Goal: Information Seeking & Learning: Learn about a topic

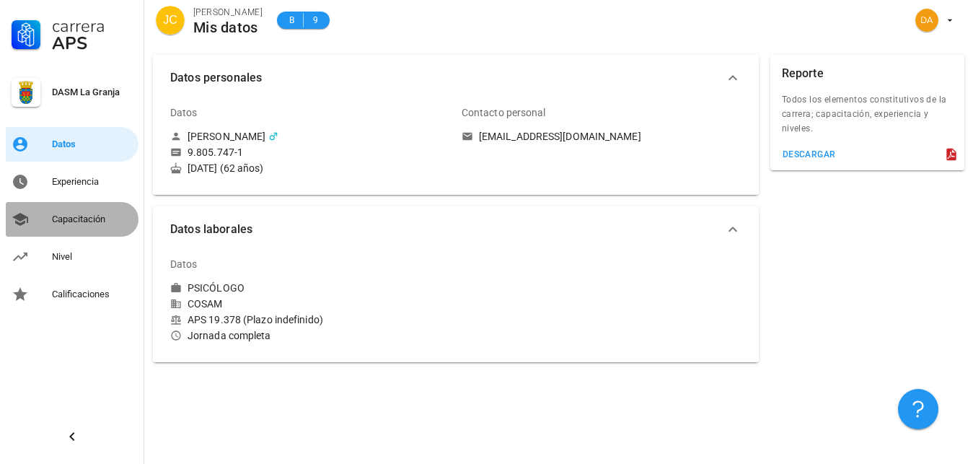
click at [74, 217] on div "Capacitación" at bounding box center [92, 220] width 81 height 12
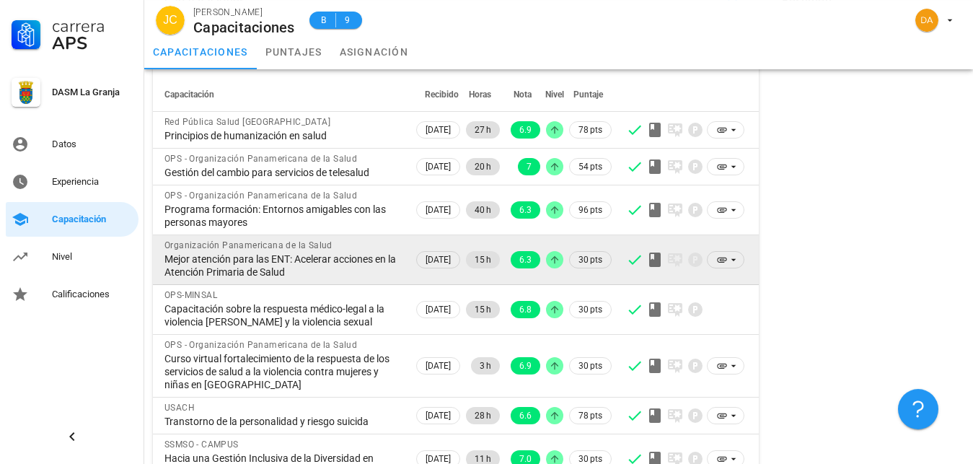
scroll to position [74, 0]
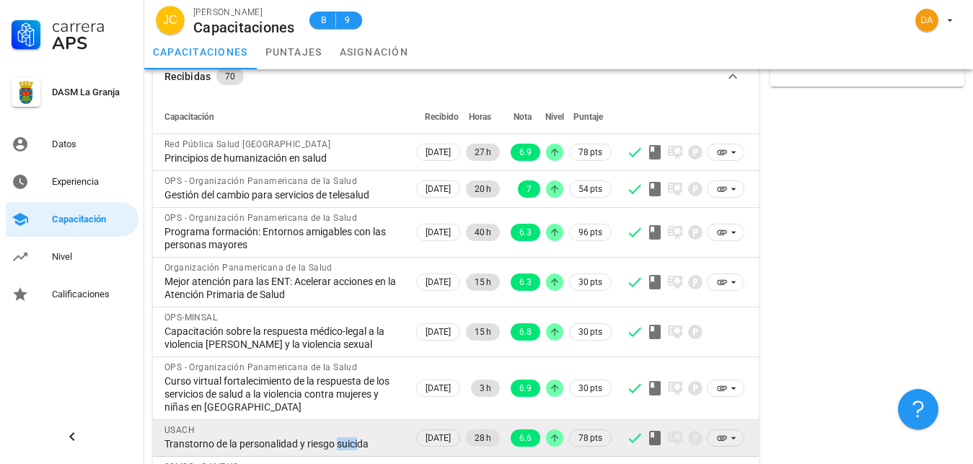
drag, startPoint x: 357, startPoint y: 441, endPoint x: 333, endPoint y: 445, distance: 24.2
click at [334, 445] on div "Transtorno de la personalidad y riesgo suicida" at bounding box center [282, 443] width 237 height 13
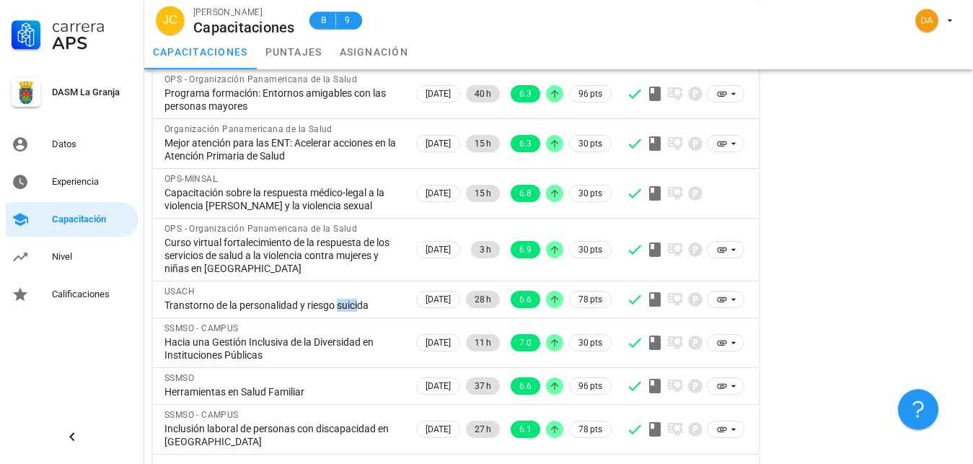
scroll to position [253, 0]
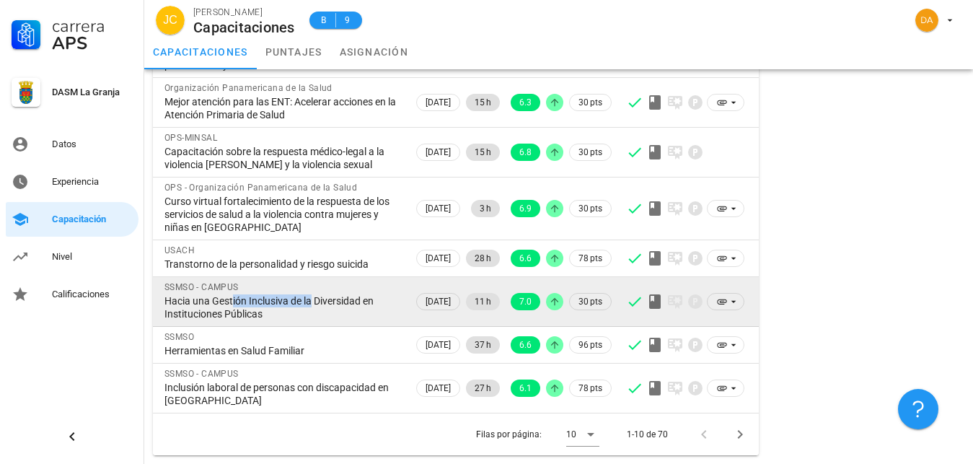
drag, startPoint x: 227, startPoint y: 304, endPoint x: 309, endPoint y: 304, distance: 81.5
click at [309, 304] on div "Hacia una Gestión Inclusiva de la Diversidad en Instituciones Públicas" at bounding box center [282, 307] width 237 height 26
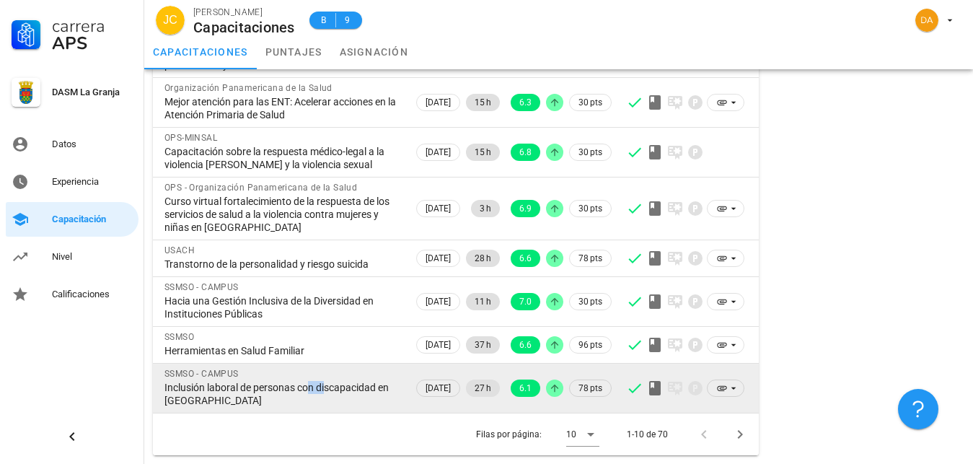
drag, startPoint x: 304, startPoint y: 388, endPoint x: 323, endPoint y: 389, distance: 18.8
click at [323, 389] on div "Inclusión laboral de personas con discapacidad en [GEOGRAPHIC_DATA]" at bounding box center [282, 394] width 237 height 26
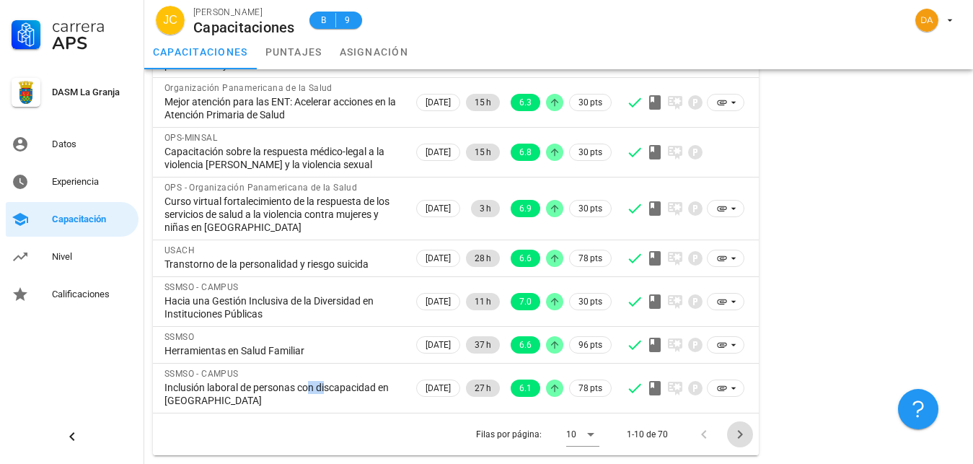
click at [738, 439] on icon "Página siguiente" at bounding box center [740, 434] width 17 height 17
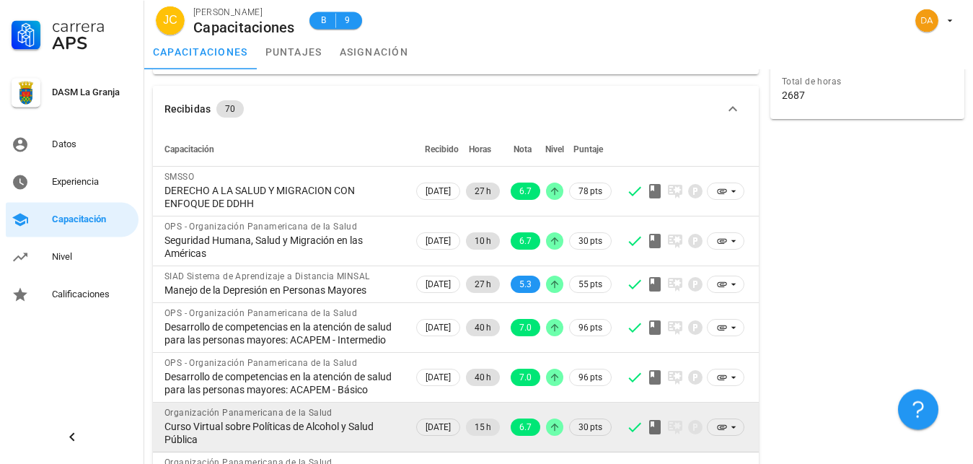
scroll to position [32, 0]
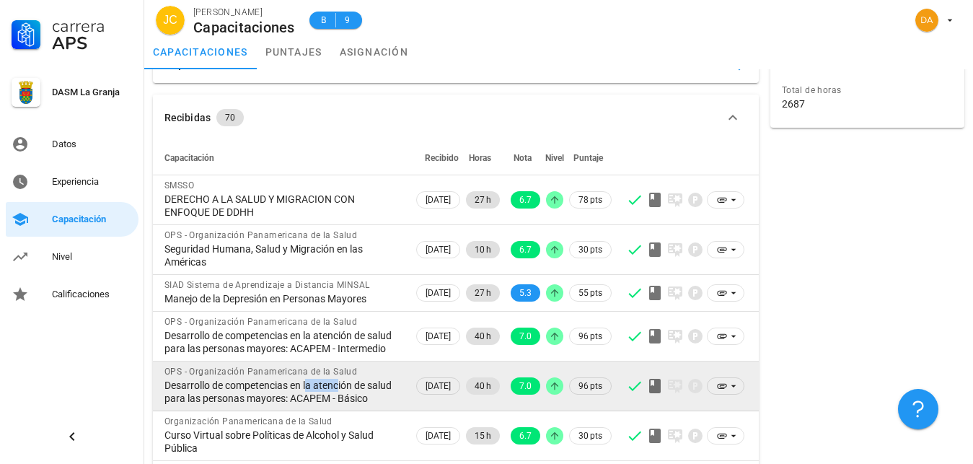
drag, startPoint x: 338, startPoint y: 393, endPoint x: 307, endPoint y: 395, distance: 31.1
click at [307, 395] on div "Desarrollo de competencias en la atención de salud para las personas mayores: A…" at bounding box center [282, 392] width 237 height 26
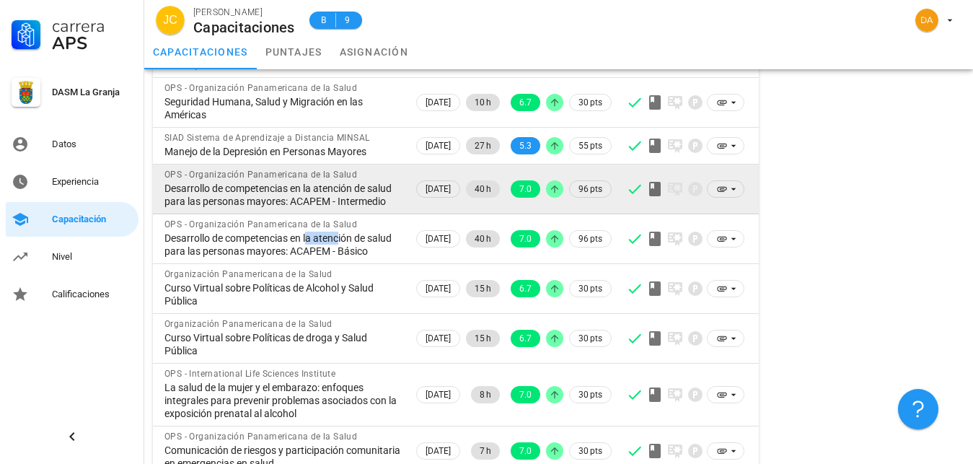
scroll to position [253, 0]
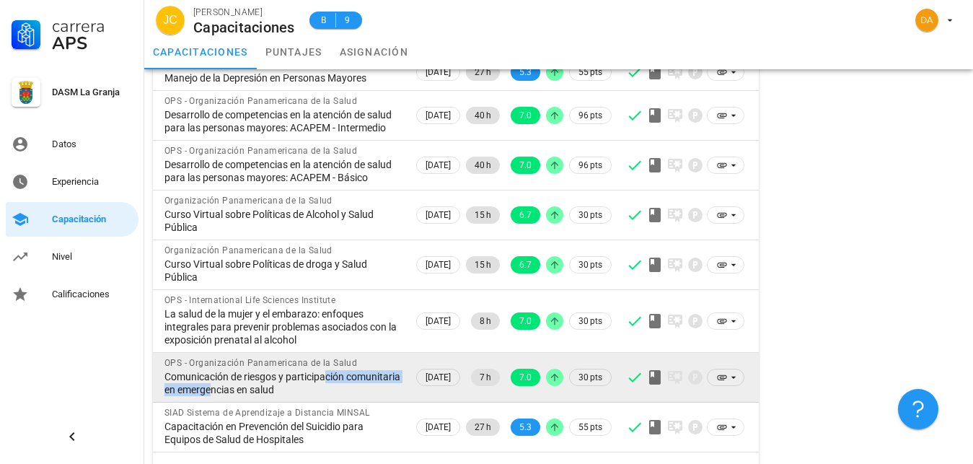
drag, startPoint x: 321, startPoint y: 403, endPoint x: 263, endPoint y: 409, distance: 58.0
click at [263, 396] on div "Comunicación de riesgos y participación comunitaria en emergencias en salud" at bounding box center [282, 383] width 237 height 26
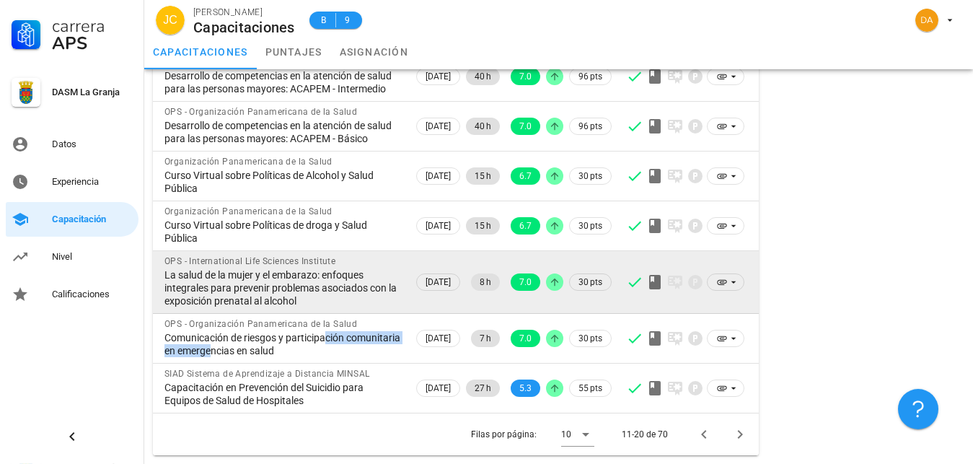
scroll to position [318, 0]
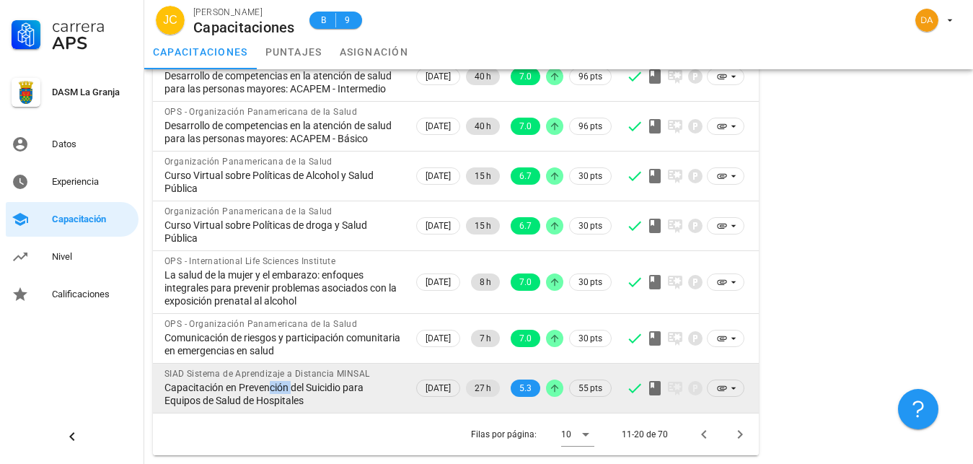
drag, startPoint x: 290, startPoint y: 385, endPoint x: 264, endPoint y: 383, distance: 26.0
click at [264, 383] on div "Capacitación en Prevención del Suicidio para Equipos de Salud de Hospitales" at bounding box center [282, 394] width 237 height 26
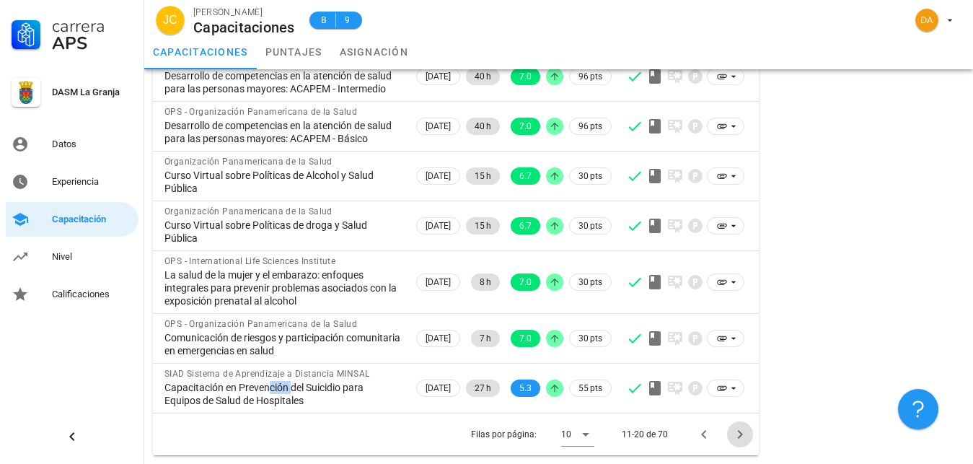
click at [737, 433] on icon "Página siguiente" at bounding box center [740, 434] width 17 height 17
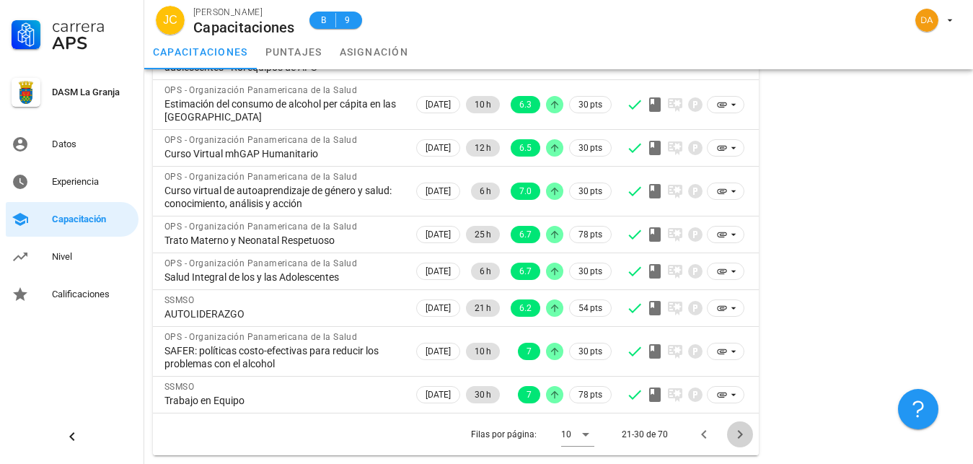
scroll to position [227, 0]
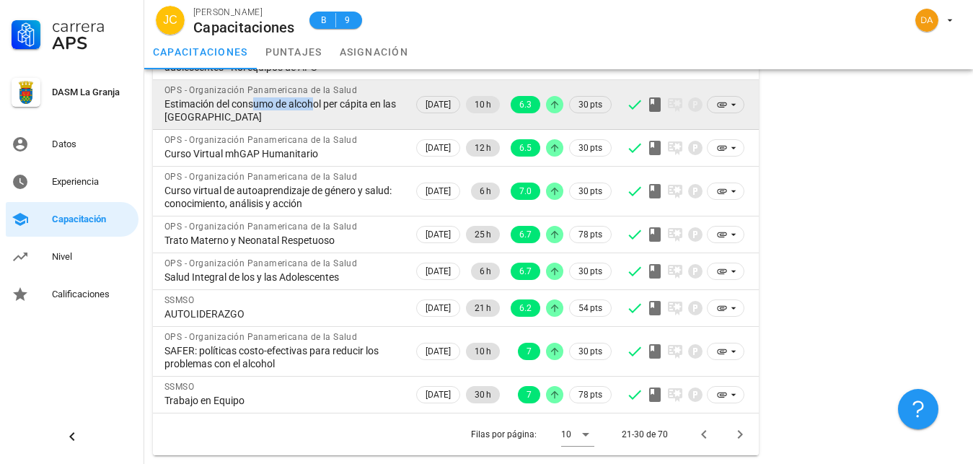
drag, startPoint x: 308, startPoint y: 103, endPoint x: 248, endPoint y: 106, distance: 59.9
click at [248, 106] on div "Estimación del consumo de alcohol per cápita en las [GEOGRAPHIC_DATA]" at bounding box center [282, 110] width 237 height 26
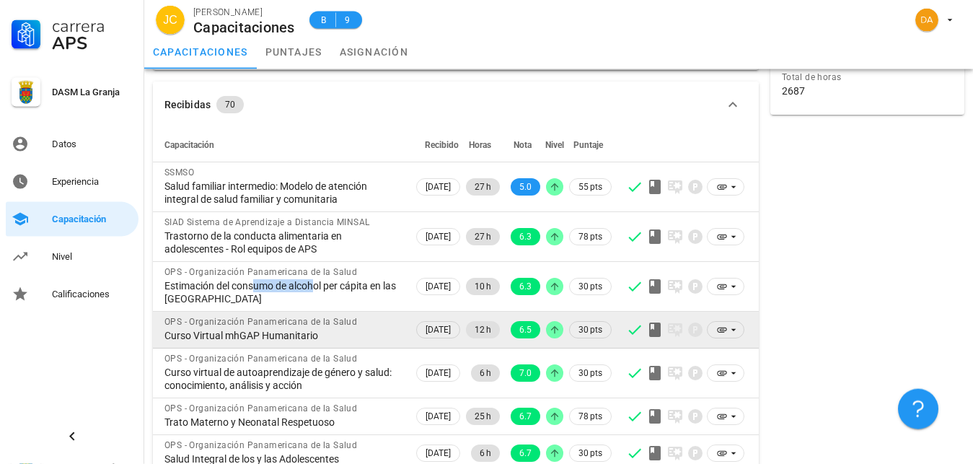
scroll to position [0, 0]
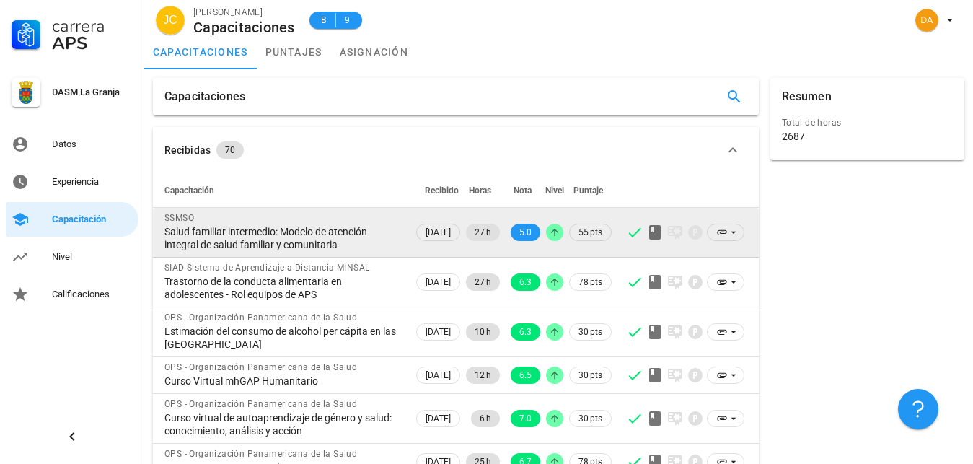
click at [271, 242] on div "Salud familiar intermedio: Modelo de atención integral de salud familiar y comu…" at bounding box center [282, 238] width 237 height 26
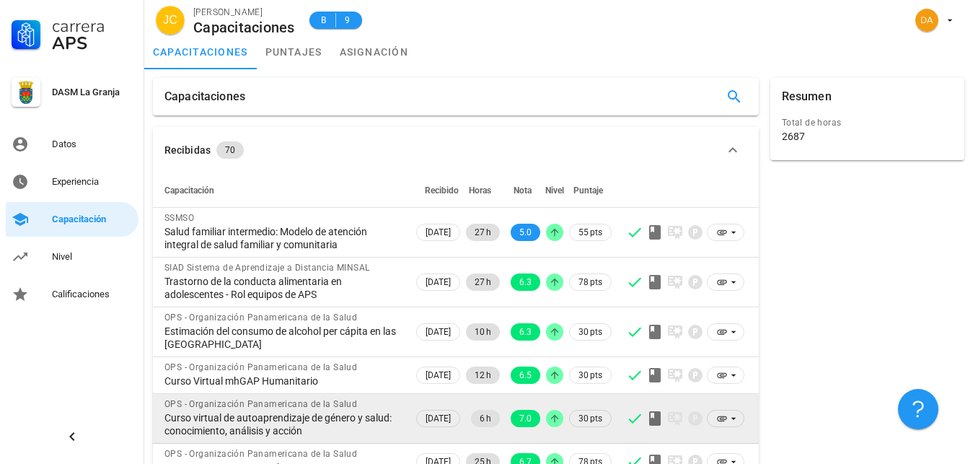
scroll to position [227, 0]
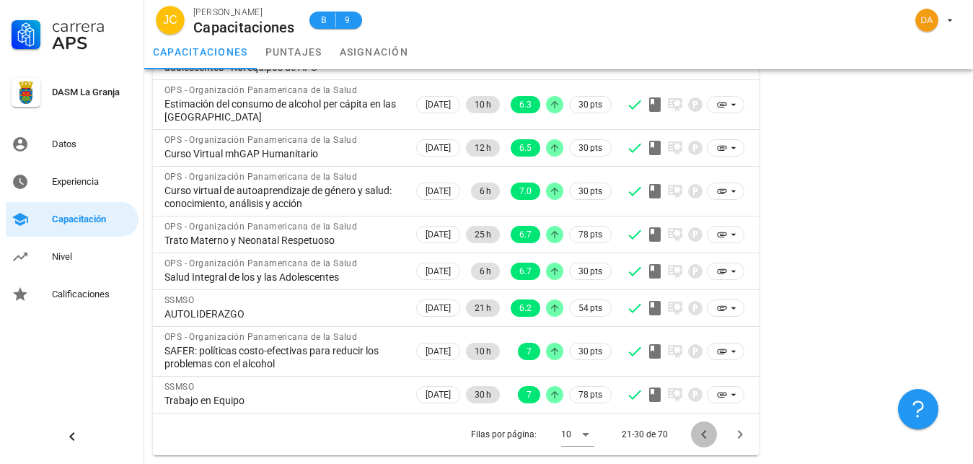
click at [702, 436] on icon "Página anterior" at bounding box center [703, 434] width 17 height 17
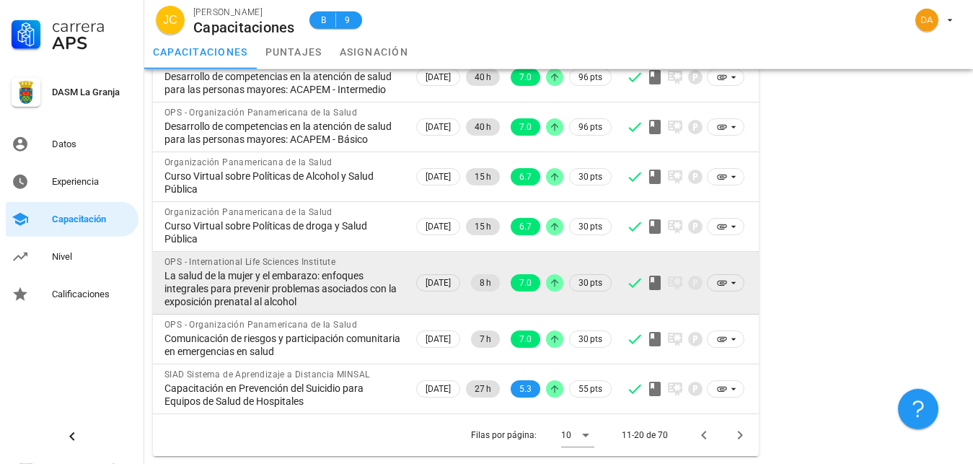
scroll to position [318, 0]
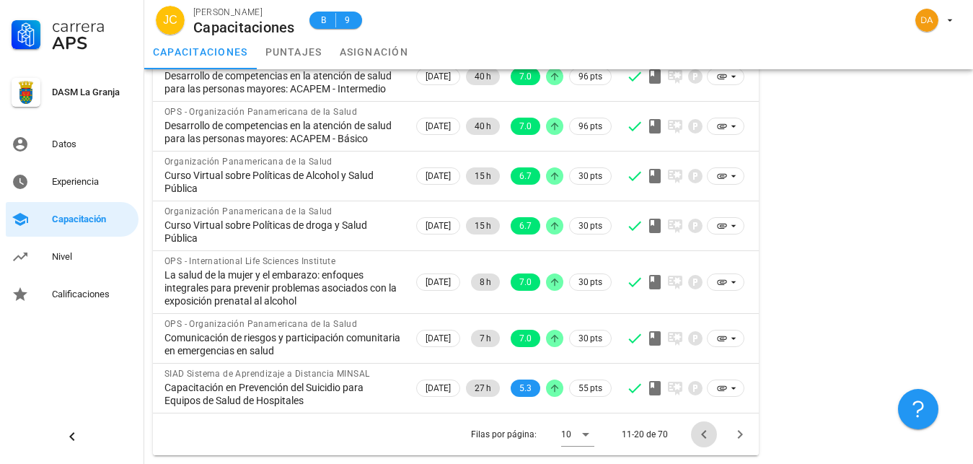
click at [705, 434] on icon "Página anterior" at bounding box center [703, 434] width 17 height 17
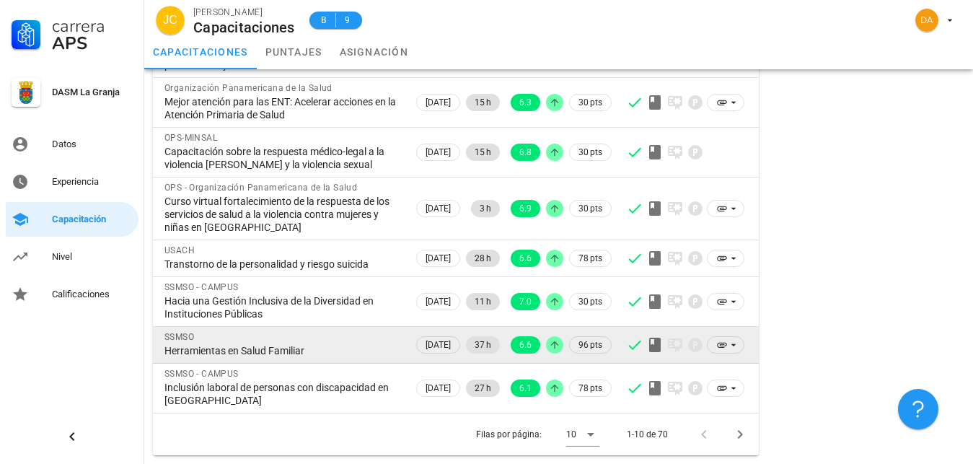
scroll to position [0, 0]
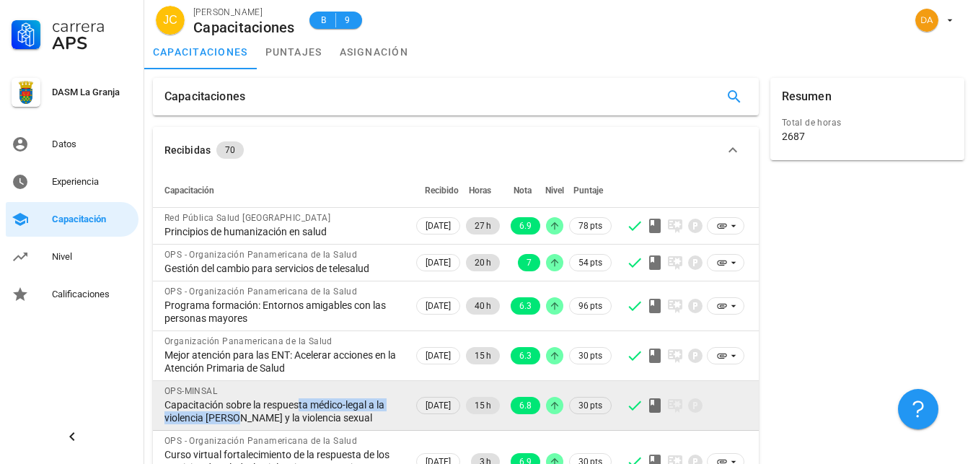
drag, startPoint x: 242, startPoint y: 412, endPoint x: 297, endPoint y: 404, distance: 55.4
click at [297, 404] on div "Capacitación sobre la respuesta médico-legal a la violencia [PERSON_NAME] y la …" at bounding box center [282, 411] width 237 height 26
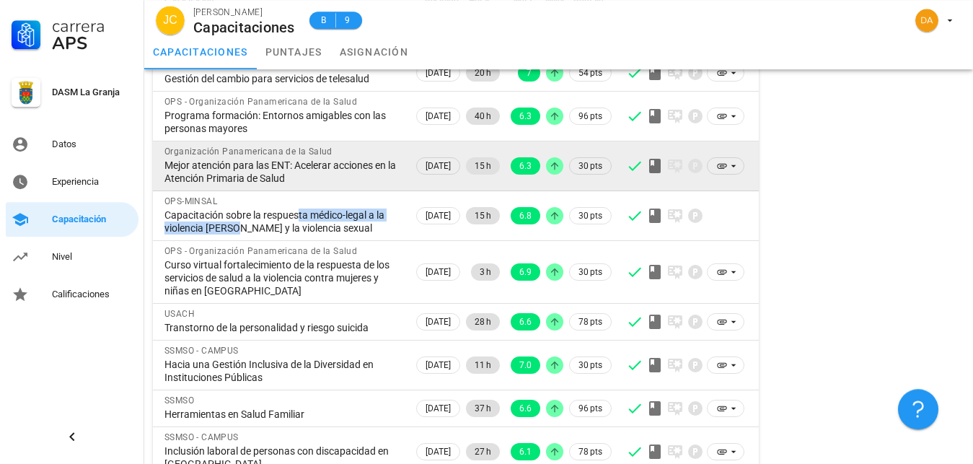
scroll to position [221, 0]
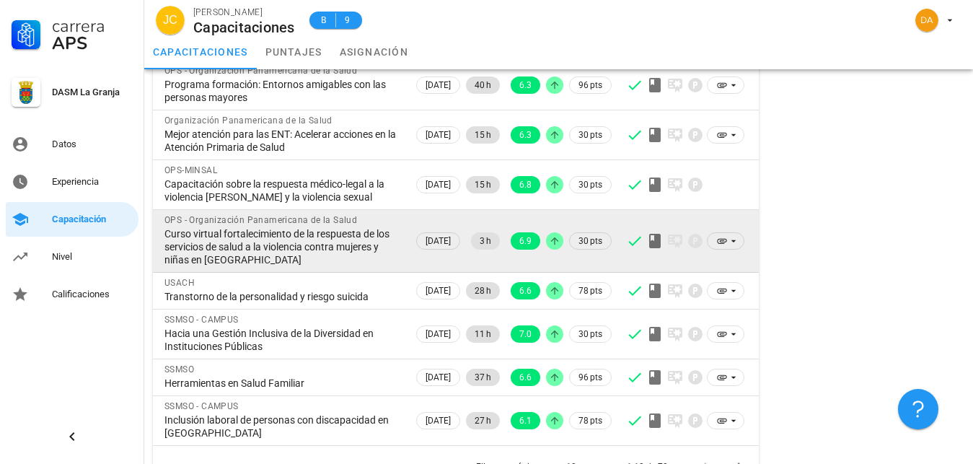
click at [237, 232] on div "Curso virtual fortalecimiento de la respuesta de los servicios de salud a la vi…" at bounding box center [282, 246] width 237 height 39
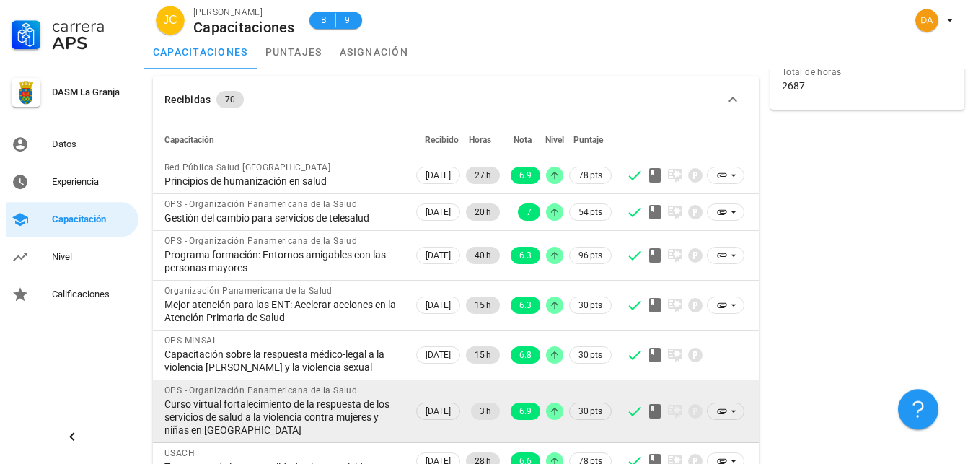
scroll to position [0, 0]
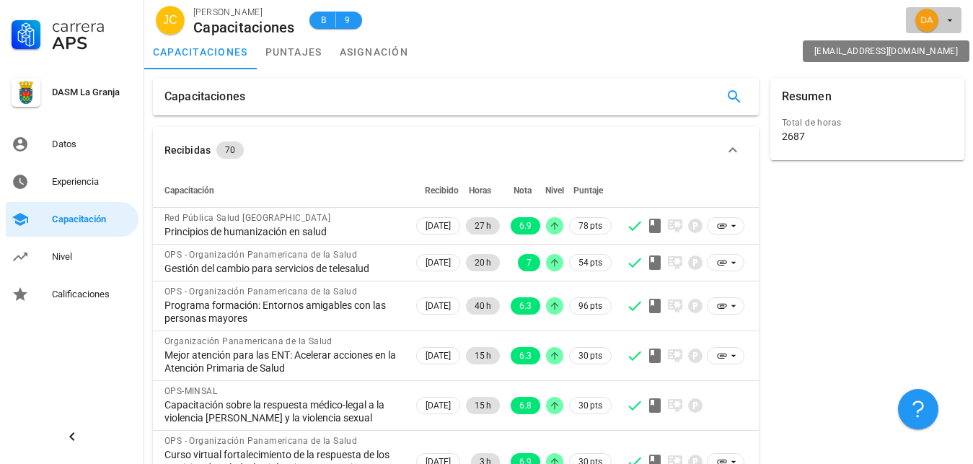
click at [943, 20] on span "button" at bounding box center [934, 20] width 44 height 23
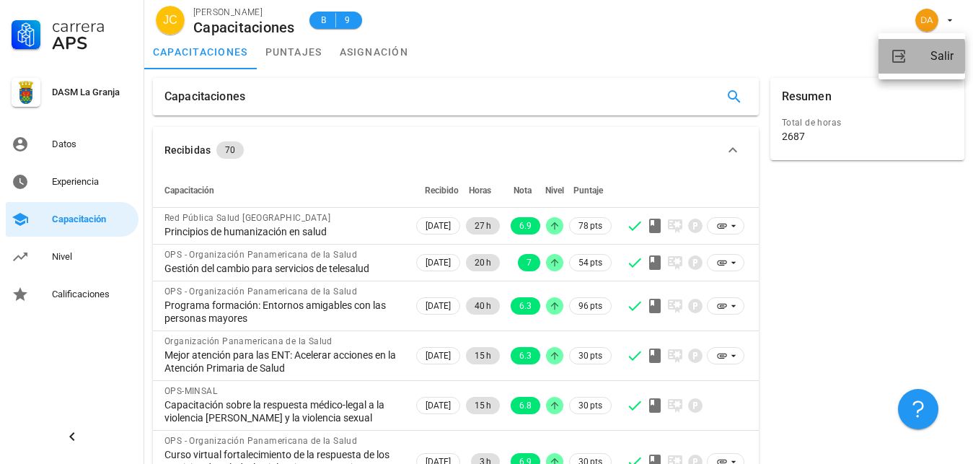
click at [944, 58] on div "Salir" at bounding box center [942, 56] width 23 height 29
